Goal: Communication & Community: Ask a question

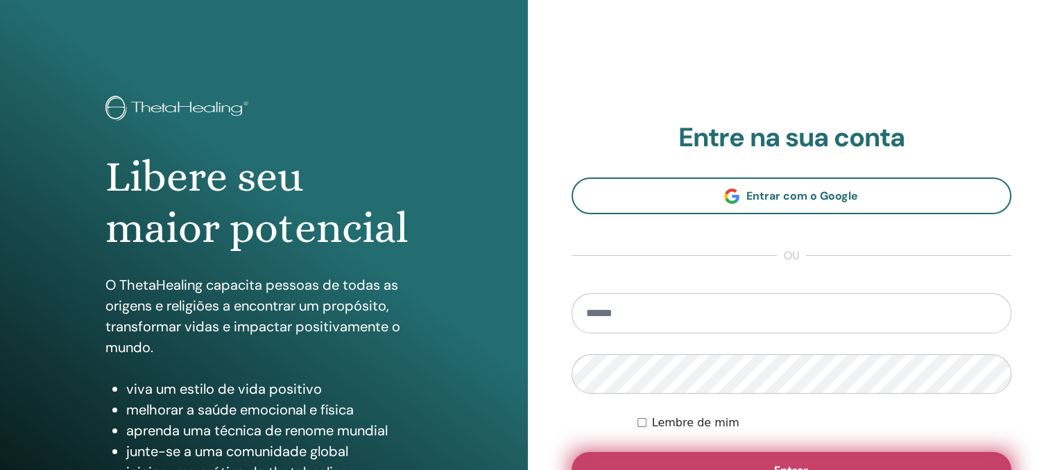
type input "**********"
click at [727, 456] on button "Entrar" at bounding box center [791, 470] width 440 height 36
click at [649, 456] on button "Entrar" at bounding box center [791, 470] width 440 height 36
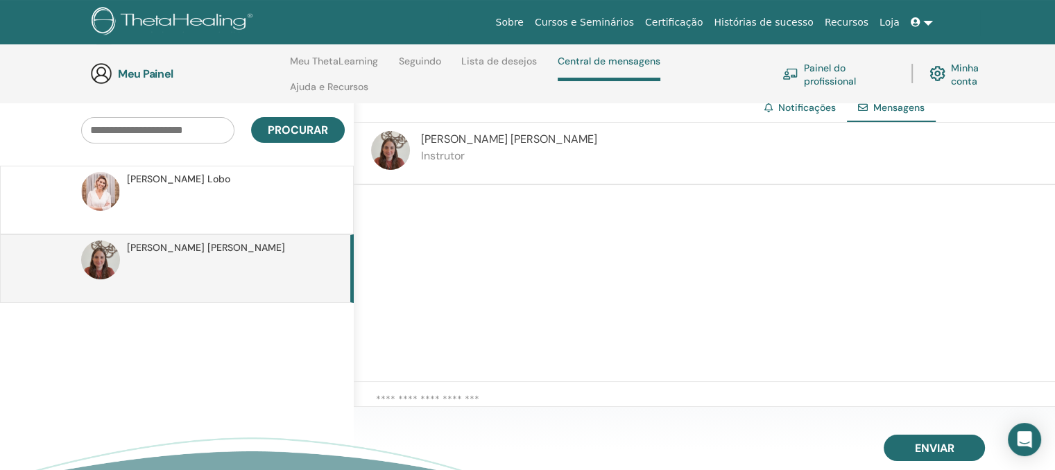
scroll to position [114, 0]
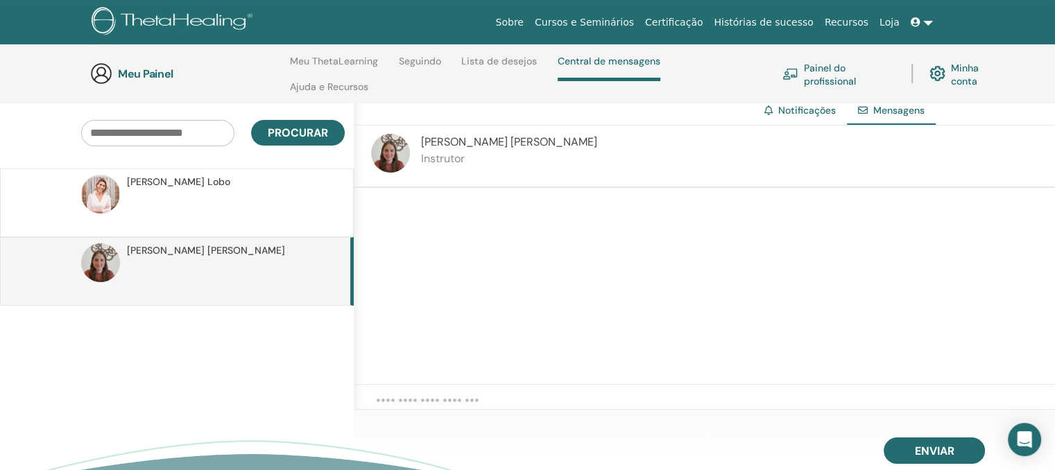
click at [441, 401] on textarea at bounding box center [715, 408] width 679 height 27
type textarea "*"
paste textarea "**********"
type textarea "*"
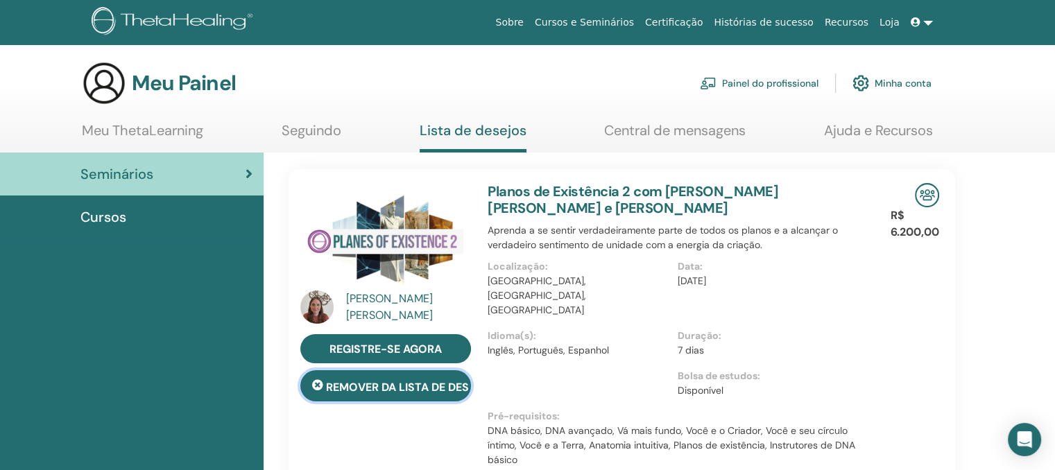
click at [372, 388] on font "remover da lista de desejos" at bounding box center [411, 387] width 171 height 15
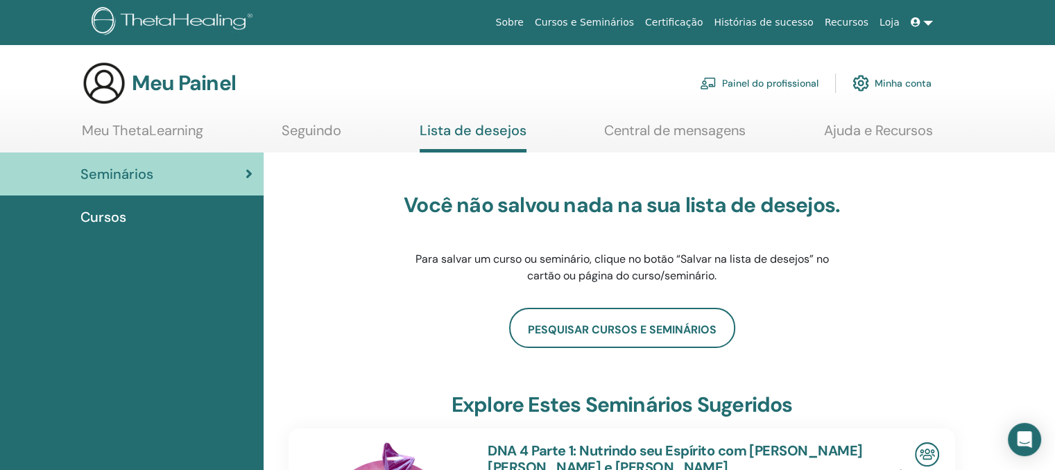
click at [187, 178] on div "Seminários" at bounding box center [131, 174] width 241 height 21
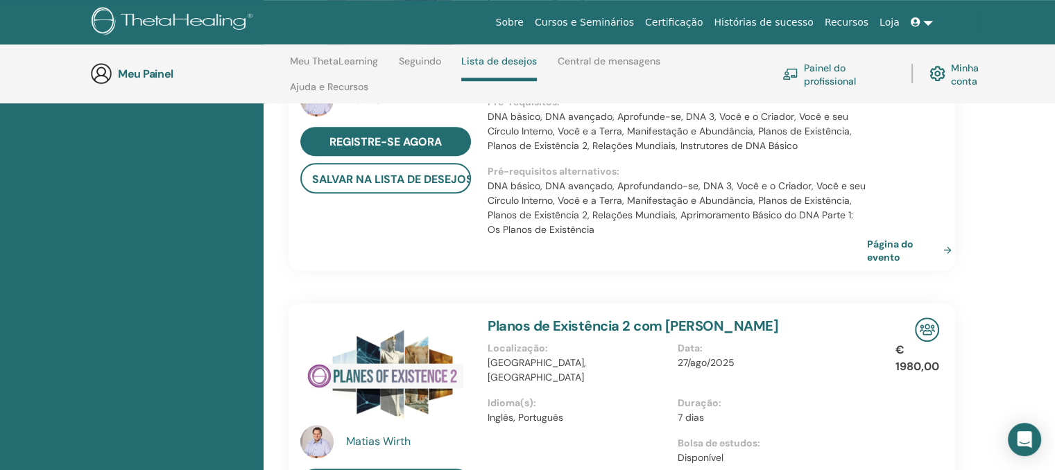
scroll to position [848, 0]
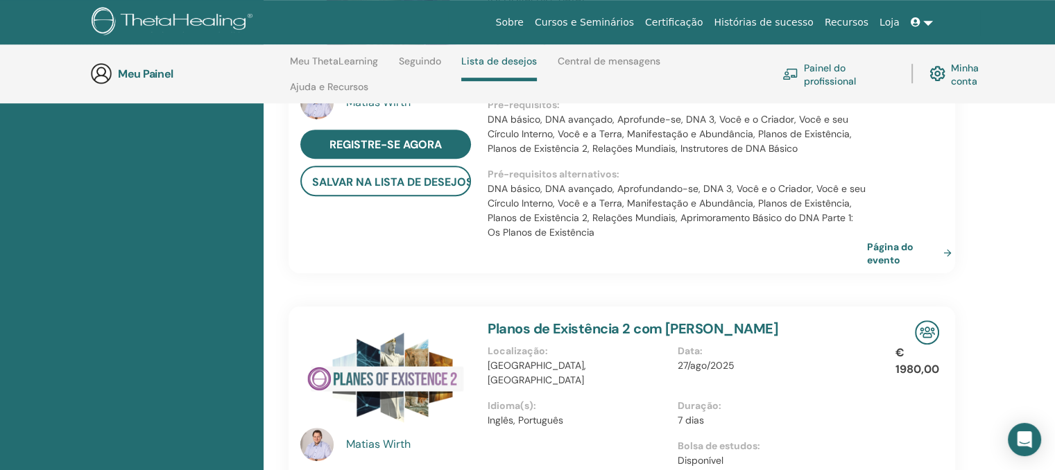
click at [634, 22] on font "Cursos e Seminários" at bounding box center [584, 22] width 99 height 11
